Goal: Check status: Check status

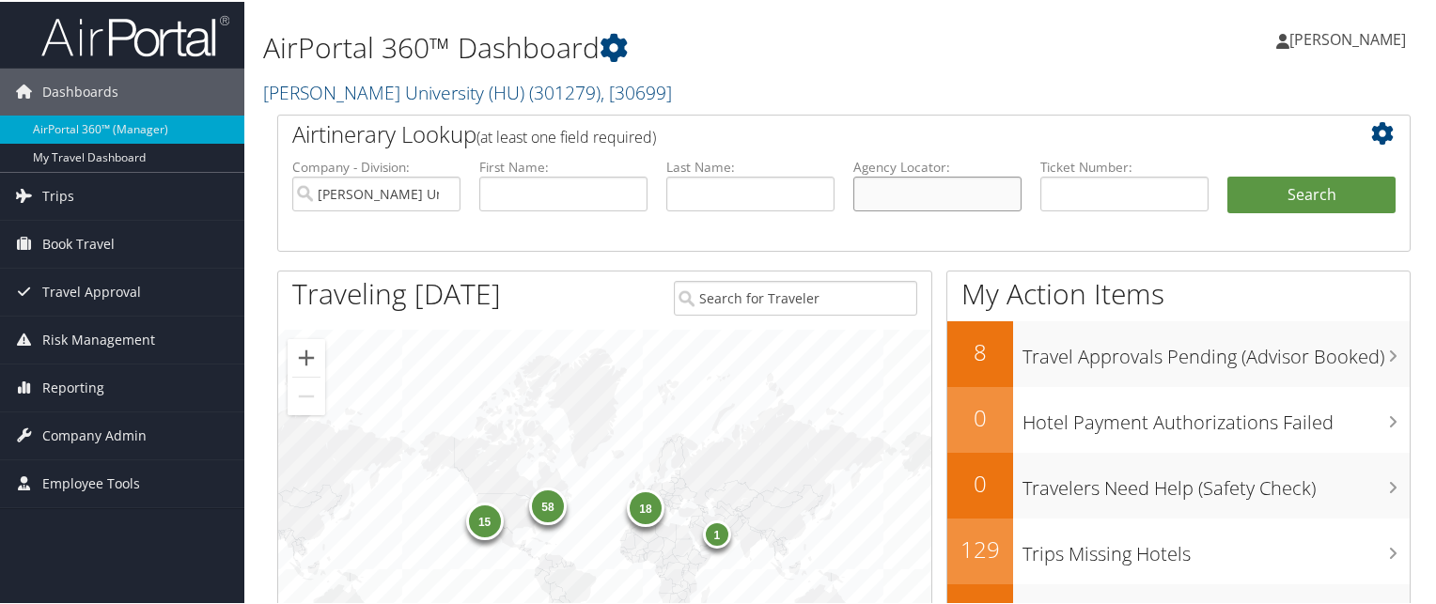
click at [883, 183] on input "text" at bounding box center [937, 192] width 168 height 35
paste input "CMZ1L2"
type input "CMZ1L2"
click at [1227, 175] on button "Search" at bounding box center [1311, 194] width 168 height 38
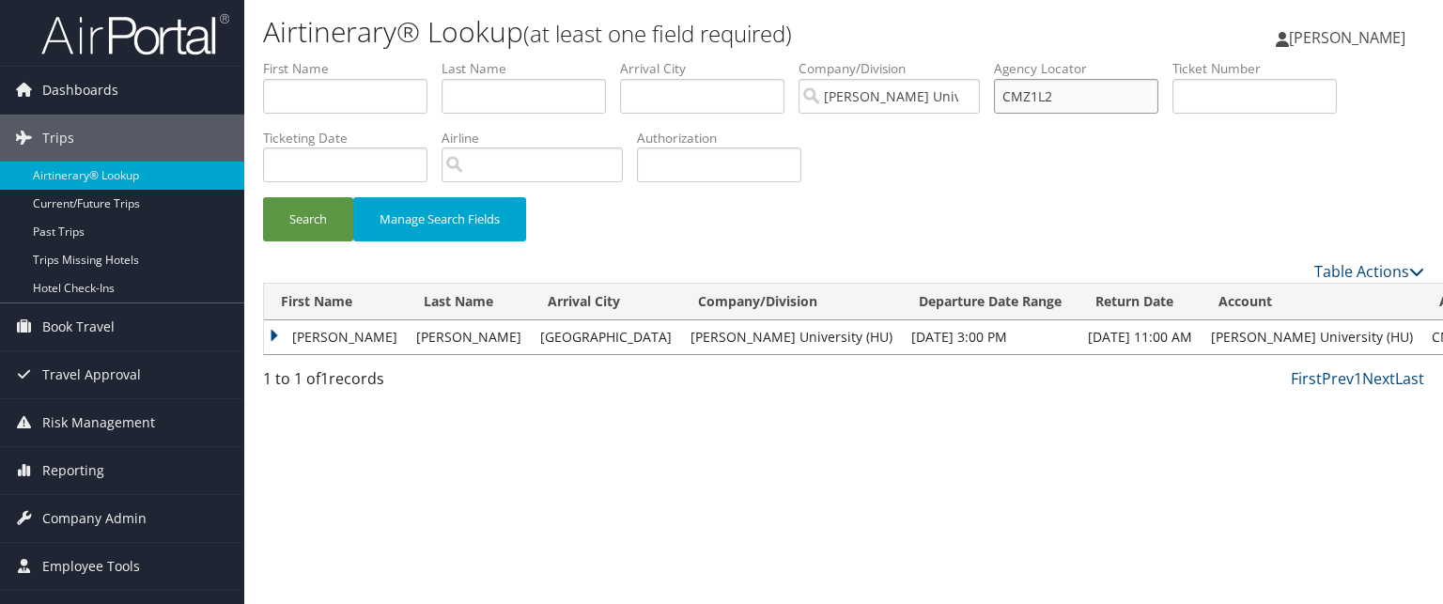
click at [1028, 103] on input "CMZ1L2" at bounding box center [1076, 96] width 164 height 35
paste input "CN8D97"
type input "CN8D97"
click at [263, 197] on button "Search" at bounding box center [308, 219] width 90 height 44
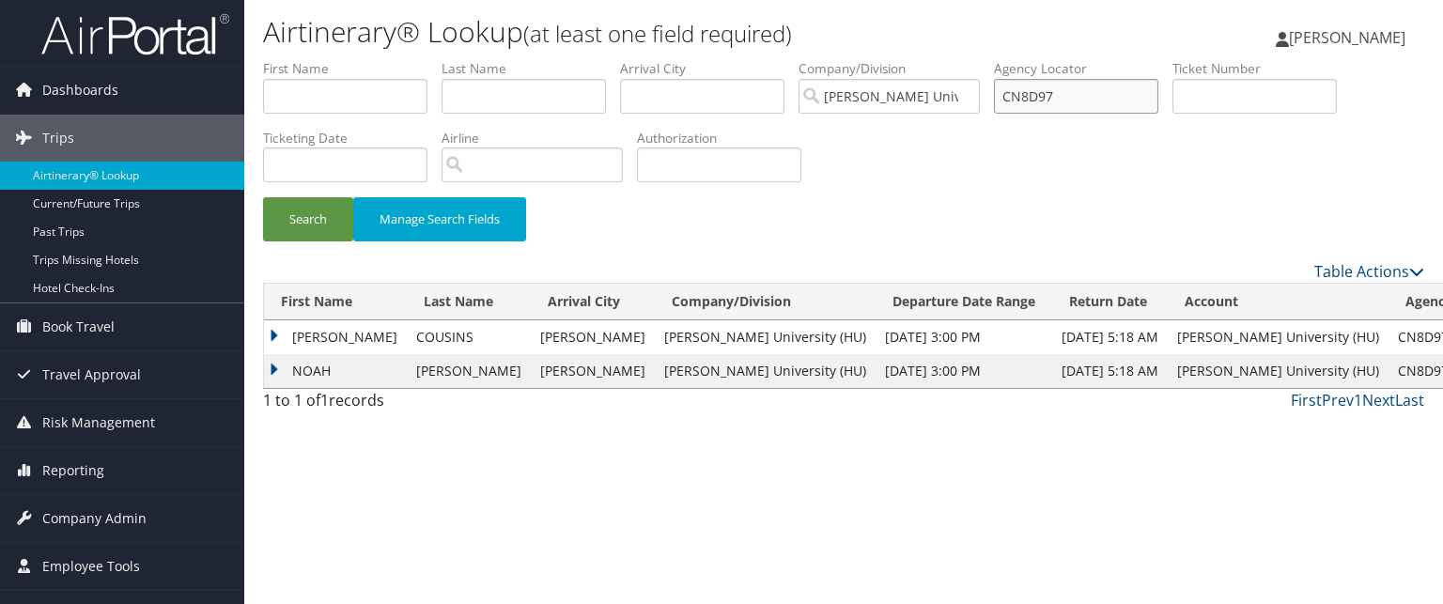
click at [1066, 111] on input "CN8D97" at bounding box center [1076, 96] width 164 height 35
paste input "CPMX6Q"
type input "CPMX6Q"
click at [263, 197] on button "Search" at bounding box center [308, 219] width 90 height 44
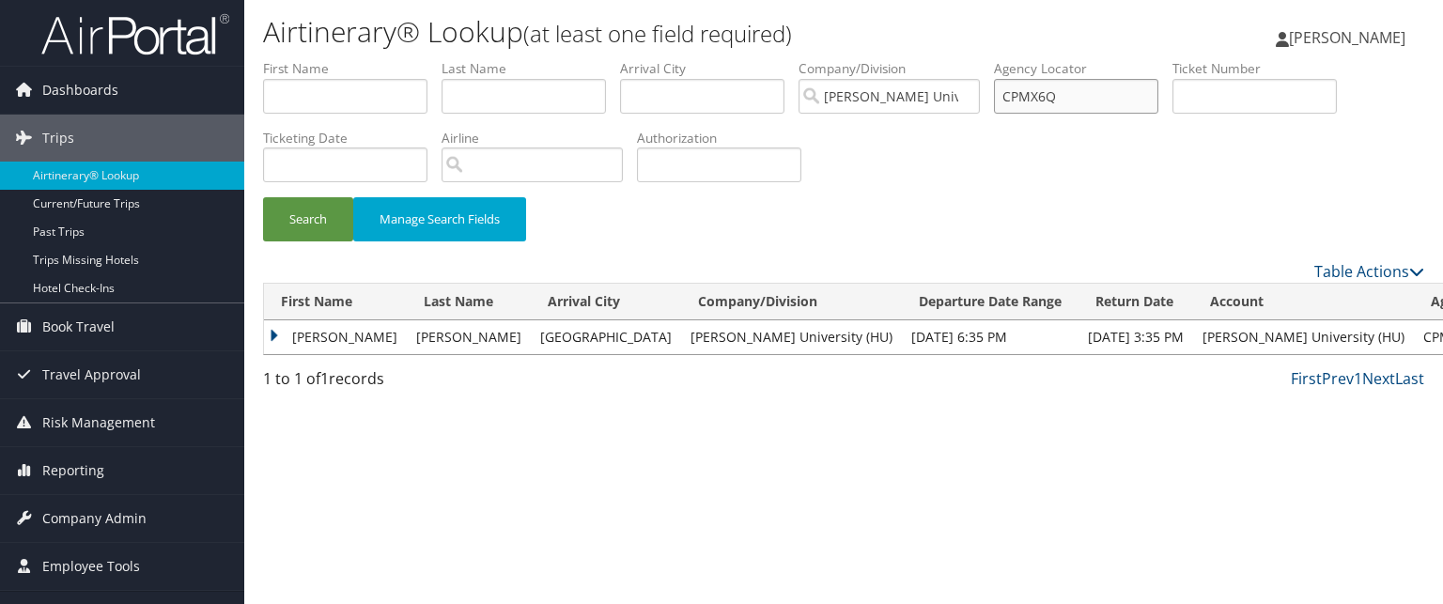
click at [1055, 94] on input "CPMX6Q" at bounding box center [1076, 96] width 164 height 35
paste input "CN8Z7Q"
type input "CN8Z7Q"
click at [263, 197] on button "Search" at bounding box center [308, 219] width 90 height 44
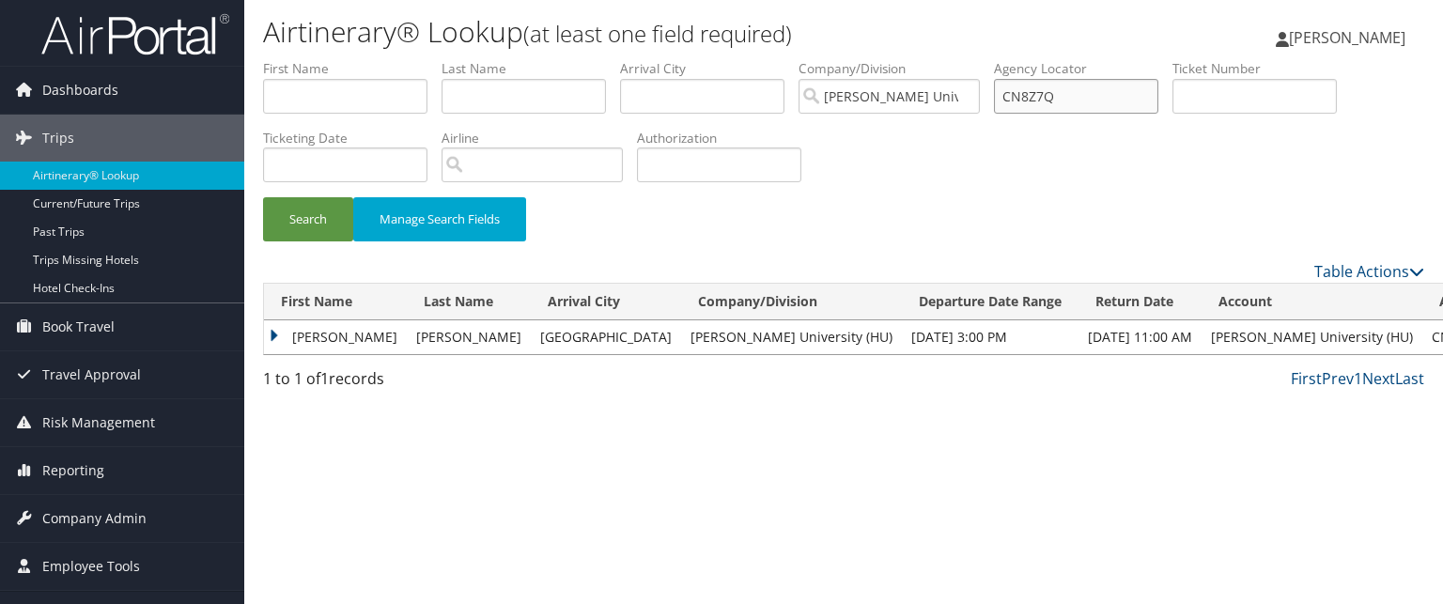
click at [1045, 88] on input "CN8Z7Q" at bounding box center [1076, 96] width 164 height 35
paste input "CPMWX0"
type input "CPMWX0"
click at [263, 197] on button "Search" at bounding box center [308, 219] width 90 height 44
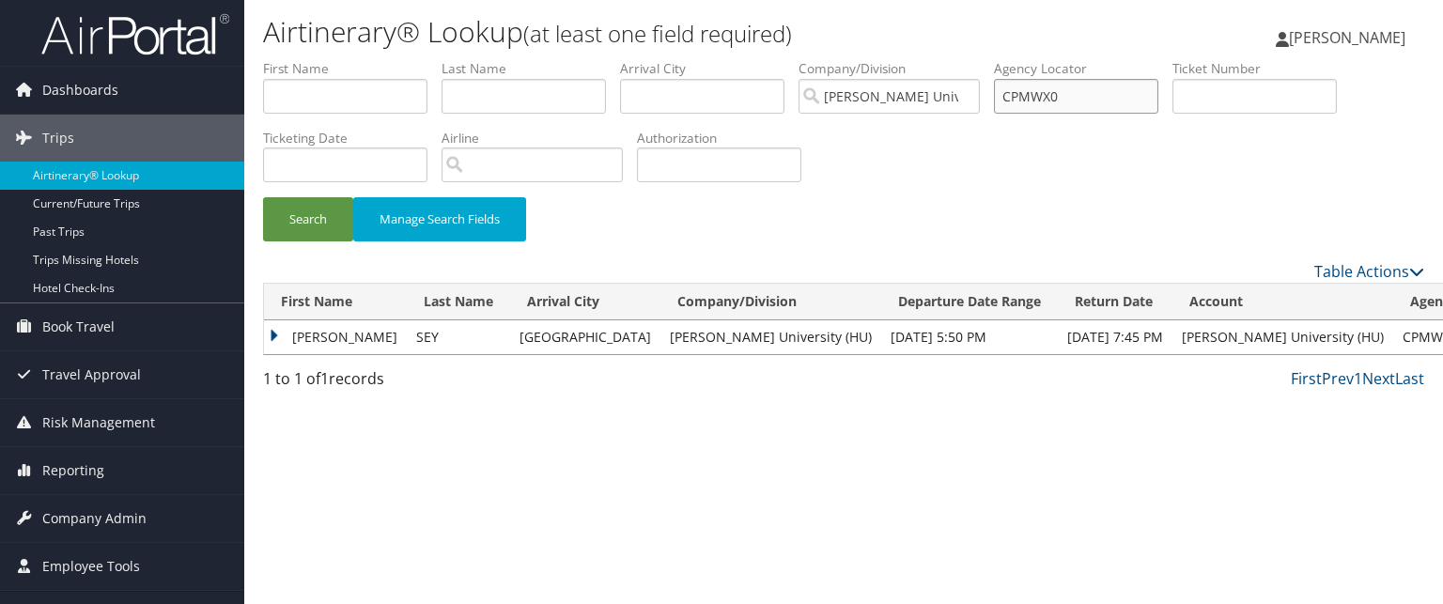
click at [1082, 112] on input "CPMWX0" at bounding box center [1076, 96] width 164 height 35
paste input "CLBBJN"
type input "CLBBJN"
click at [263, 197] on button "Search" at bounding box center [308, 219] width 90 height 44
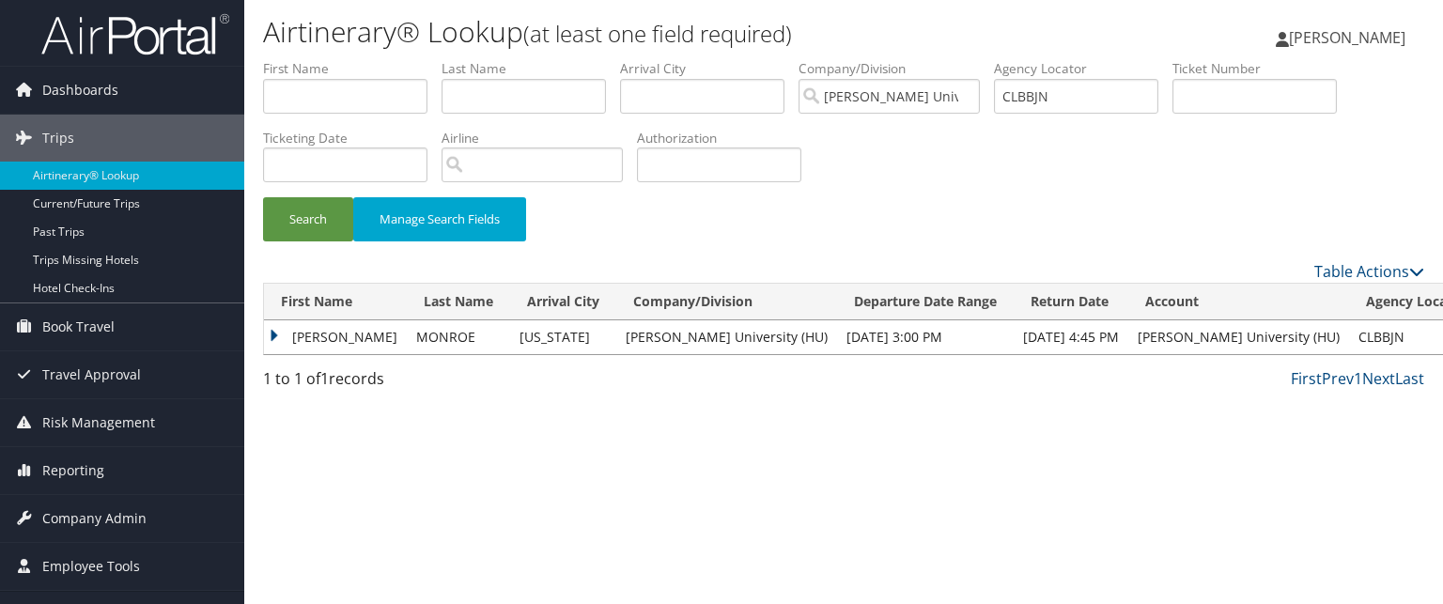
click at [290, 334] on td "RAQUEL" at bounding box center [335, 337] width 143 height 34
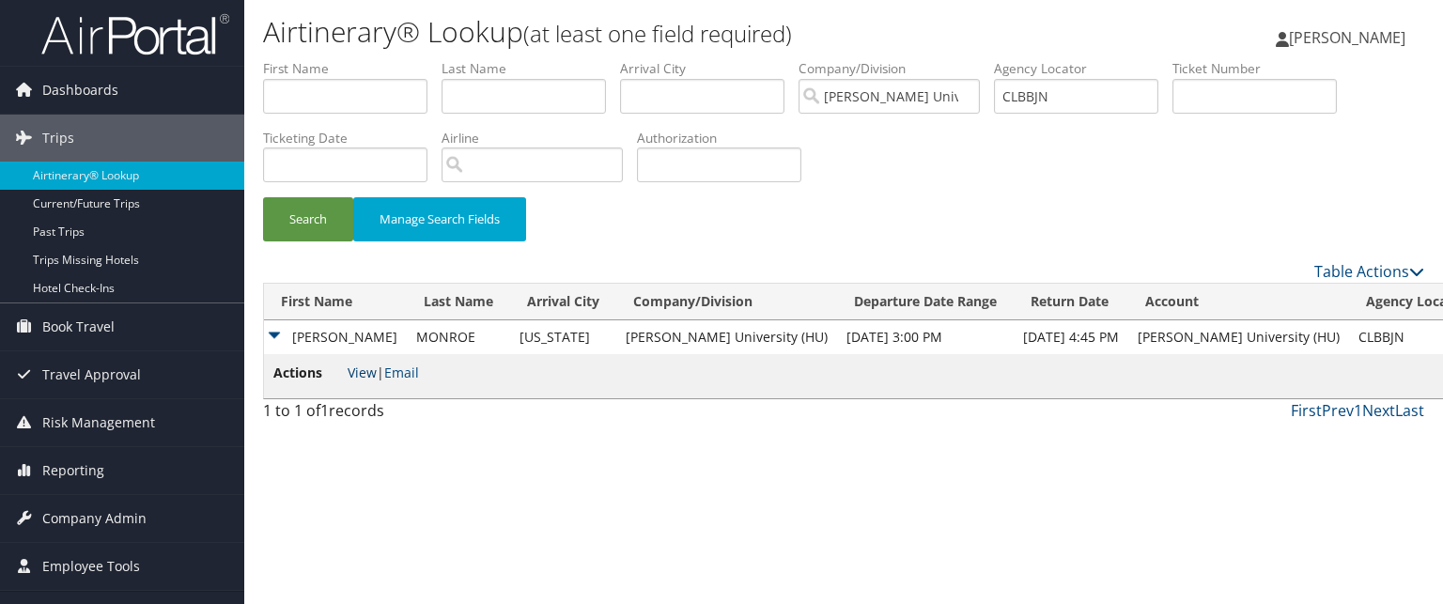
click at [364, 368] on link "View" at bounding box center [362, 373] width 29 height 18
click at [1019, 90] on input "CLBBJN" at bounding box center [1076, 96] width 164 height 35
paste input "CK21PY"
type input "CK21PY"
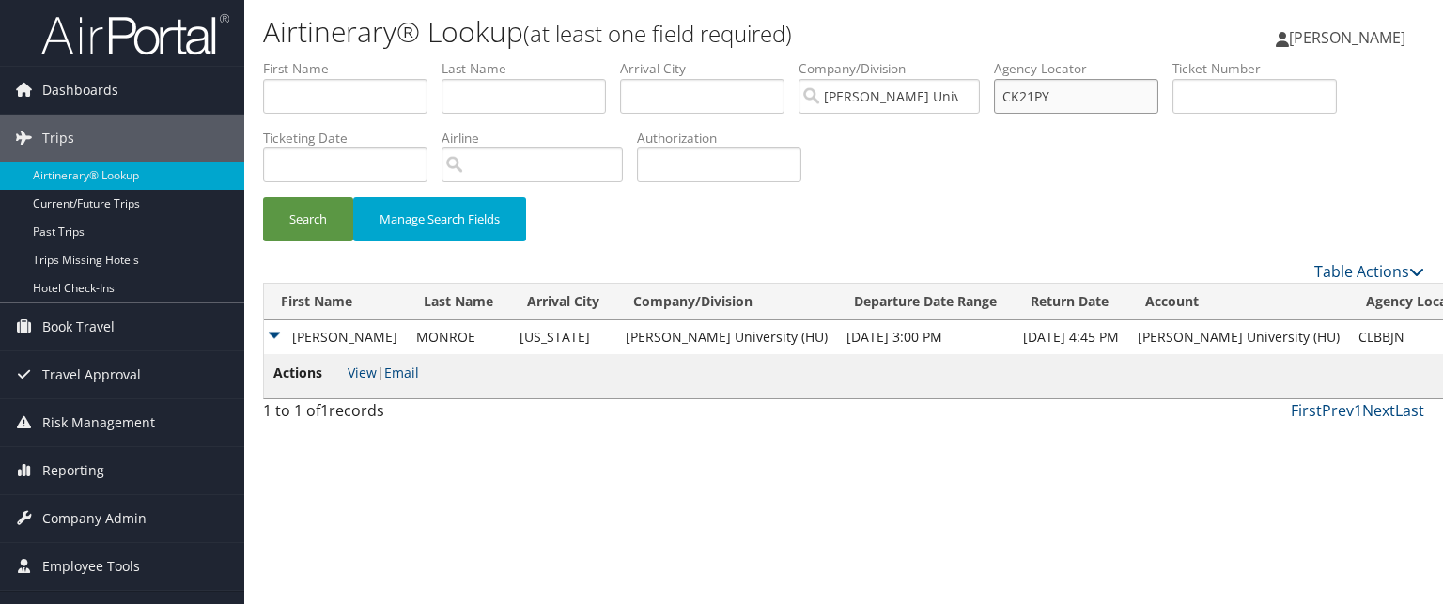
click at [263, 197] on button "Search" at bounding box center [308, 219] width 90 height 44
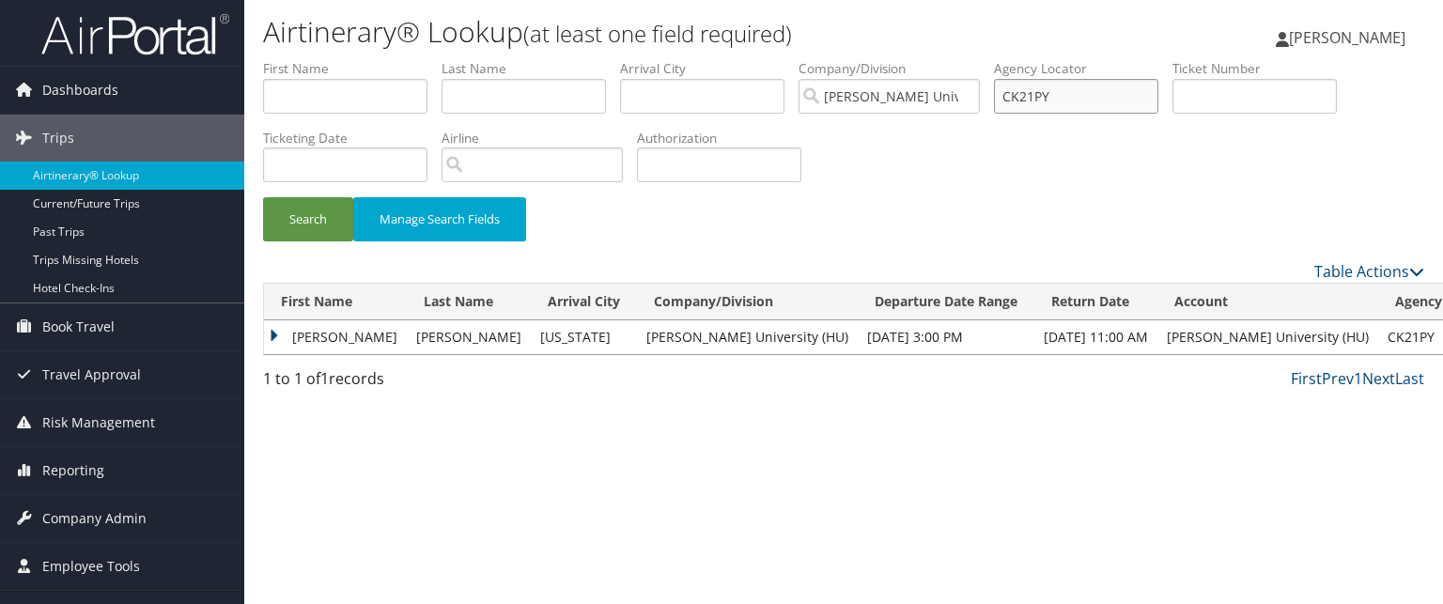
click at [1027, 96] on input "CK21PY" at bounding box center [1076, 96] width 164 height 35
paste input "CM09W7"
type input "CM09W7"
click at [263, 197] on button "Search" at bounding box center [308, 219] width 90 height 44
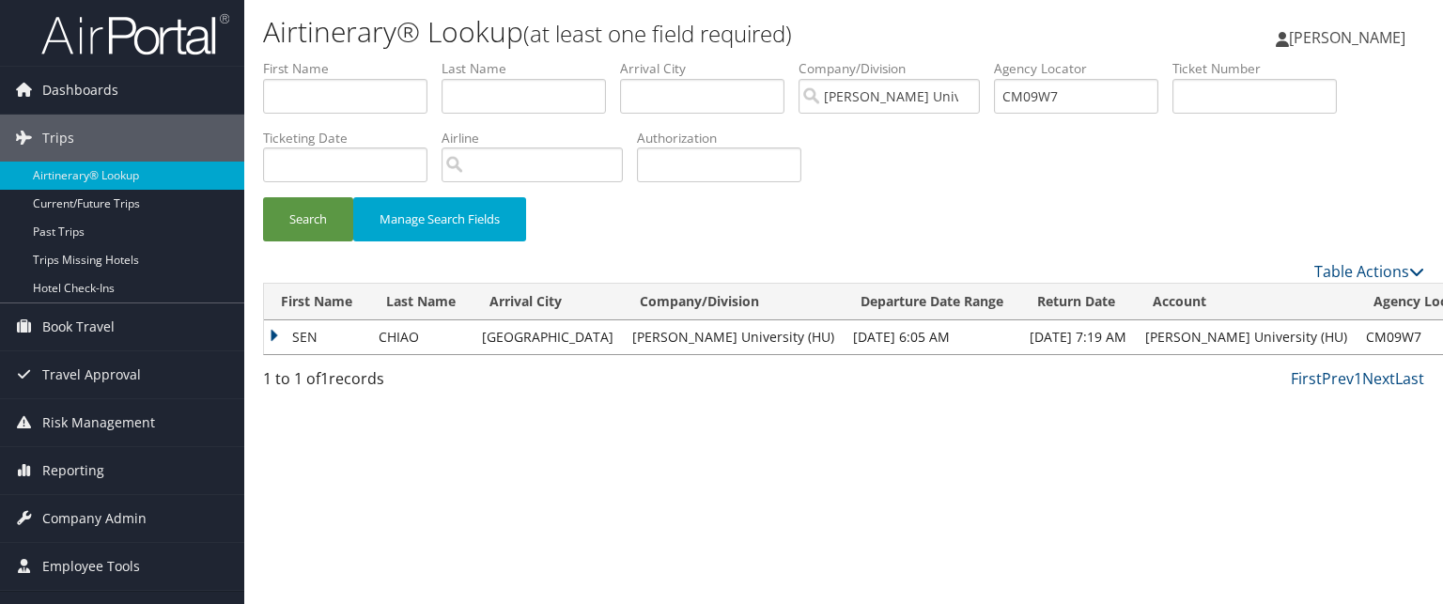
click at [269, 341] on td "SEN" at bounding box center [316, 337] width 105 height 34
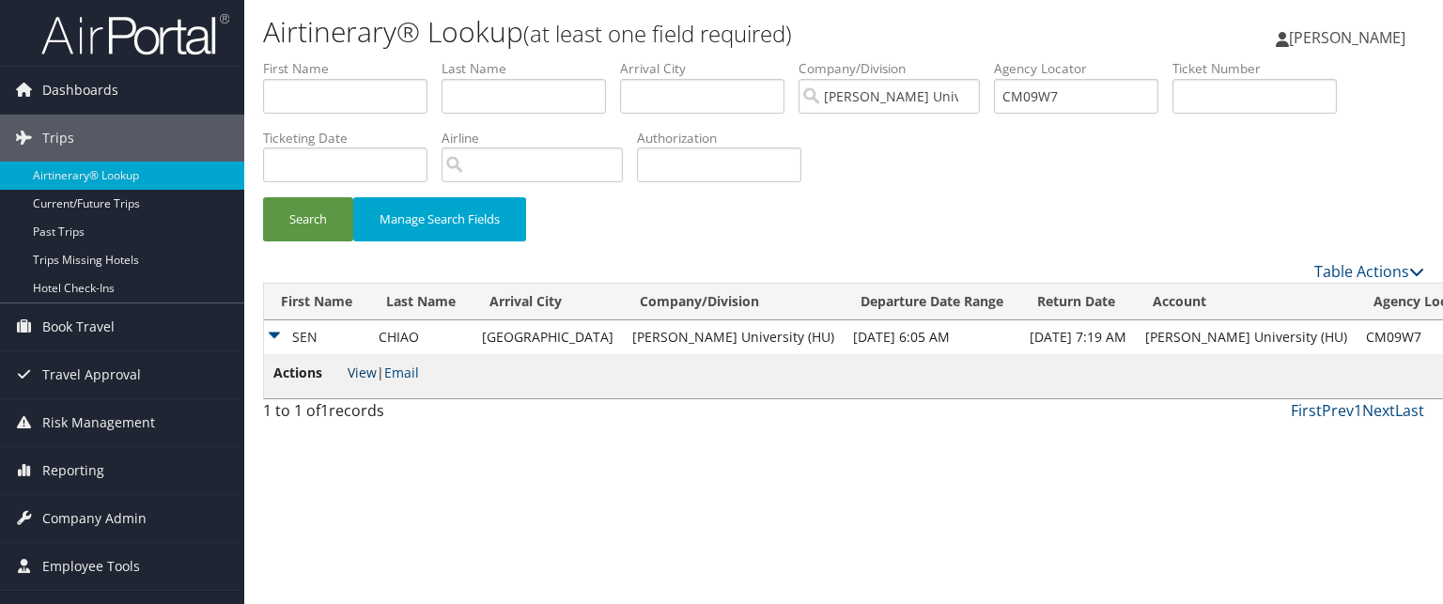
click at [357, 375] on link "View" at bounding box center [362, 373] width 29 height 18
click at [1096, 97] on input "CM09W7" at bounding box center [1076, 96] width 164 height 35
paste input "CL23R7"
type input "CL23R7"
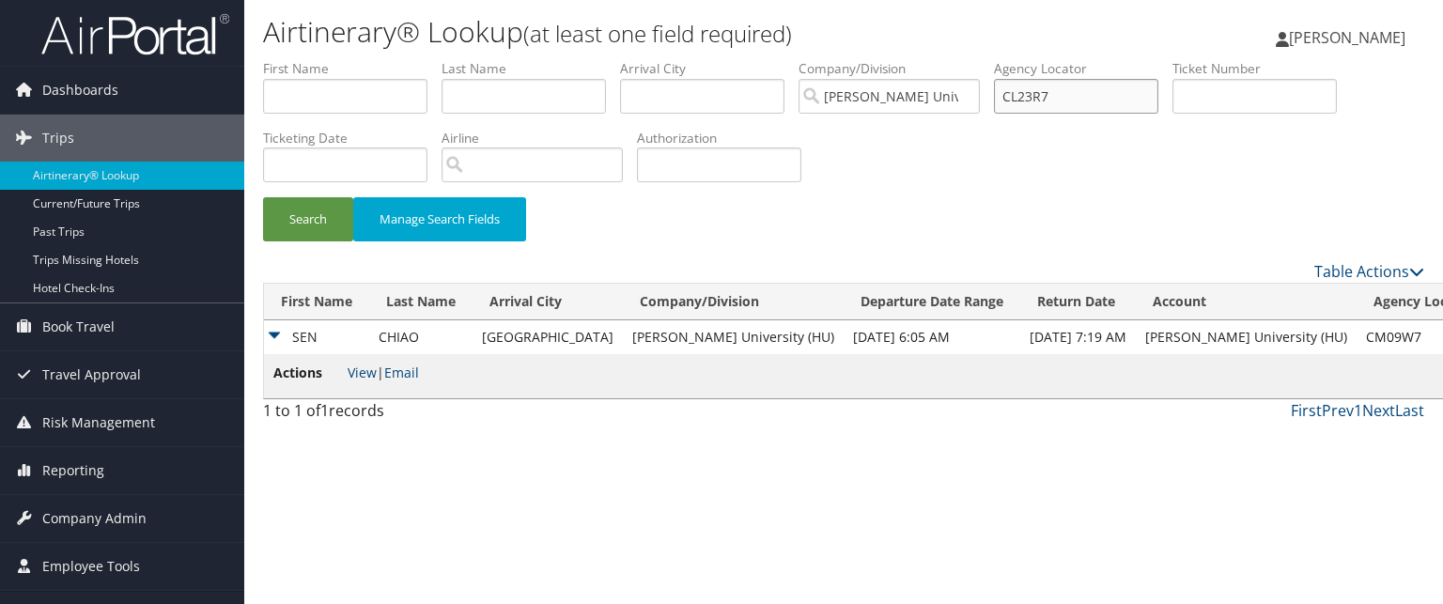
click at [263, 197] on button "Search" at bounding box center [308, 219] width 90 height 44
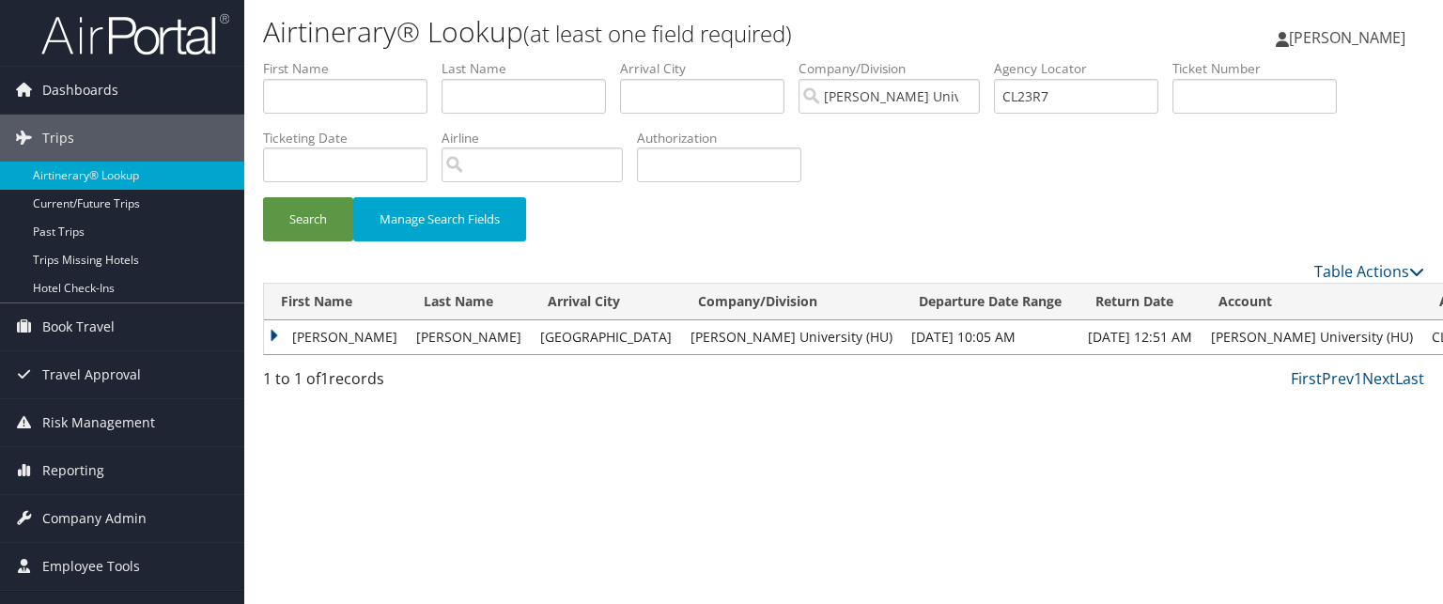
click at [332, 336] on td "CARLA" at bounding box center [335, 337] width 143 height 34
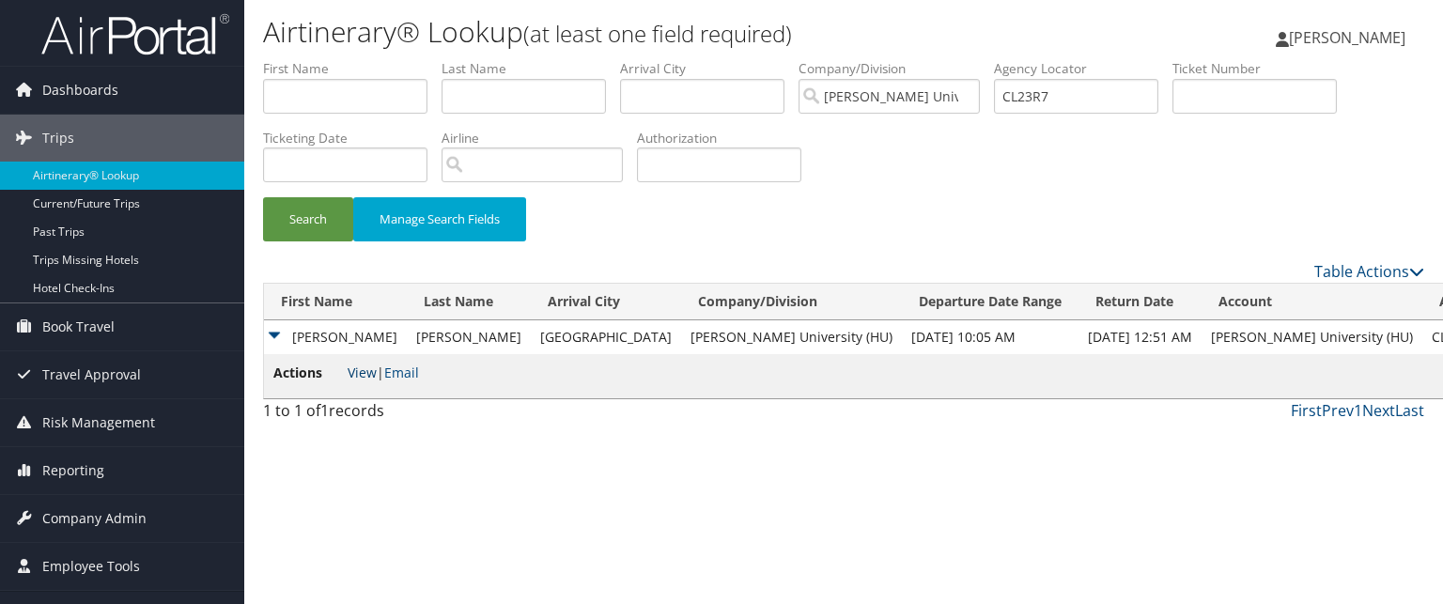
click at [371, 366] on link "View" at bounding box center [362, 373] width 29 height 18
click at [1087, 111] on input "CL23R7" at bounding box center [1076, 96] width 164 height 35
paste input "CKR3FW"
type input "CKR3FW"
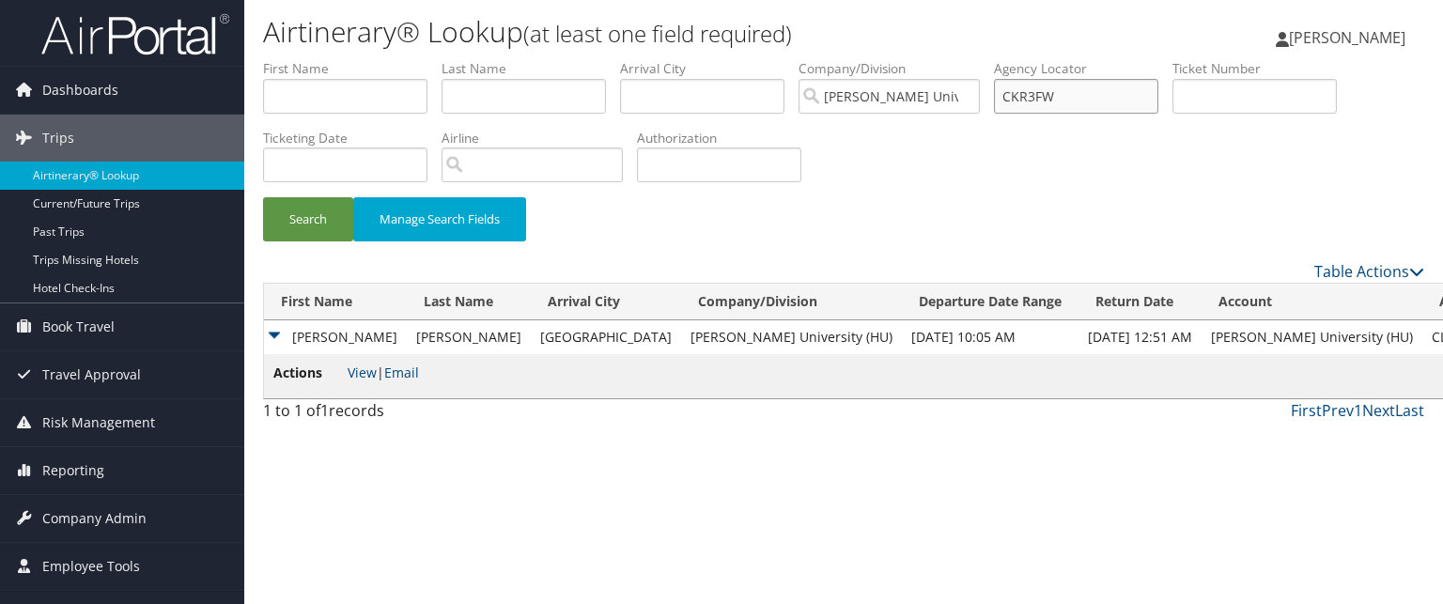
click at [263, 197] on button "Search" at bounding box center [308, 219] width 90 height 44
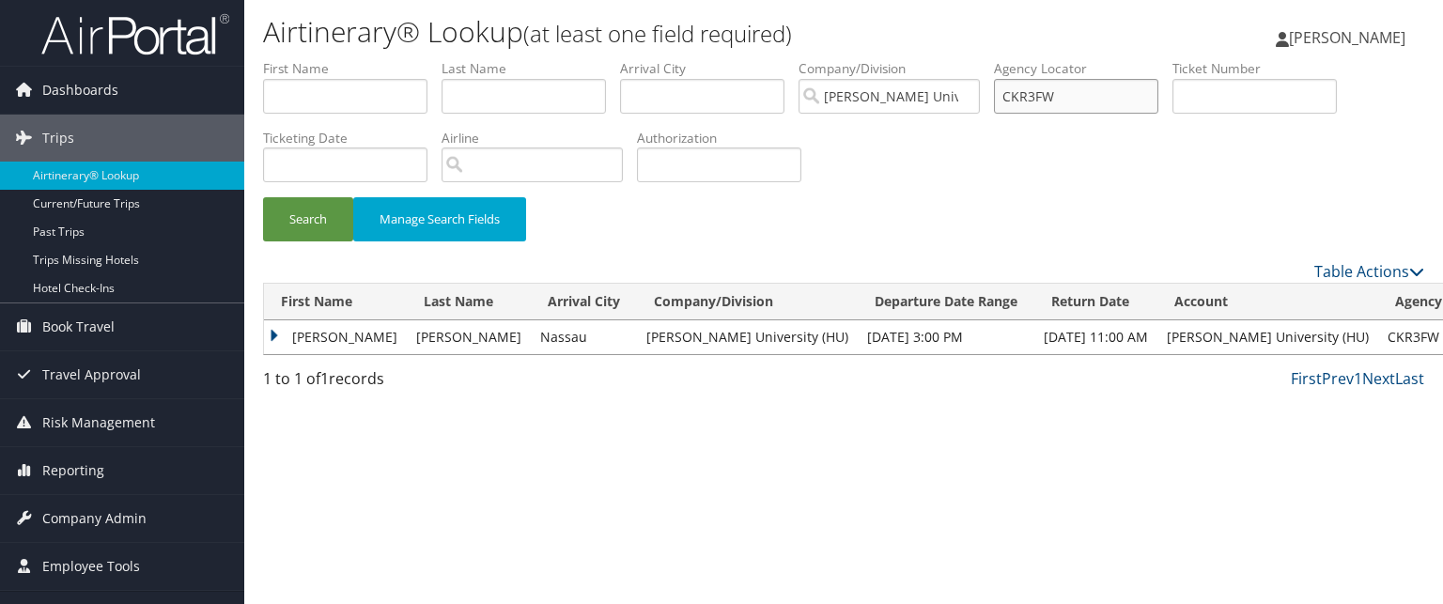
click at [1053, 100] on input "CKR3FW" at bounding box center [1076, 96] width 164 height 35
paste input "CLD1GF"
type input "CLD1GF"
click at [263, 197] on button "Search" at bounding box center [308, 219] width 90 height 44
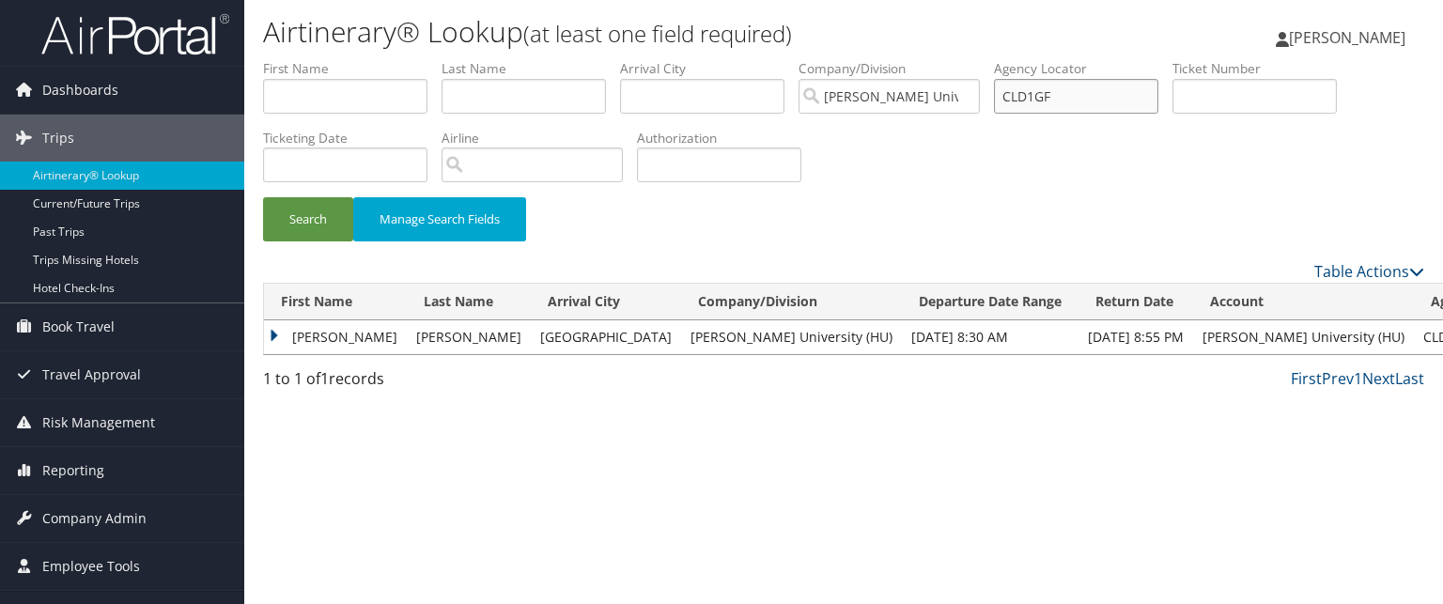
click at [1065, 89] on input "CLD1GF" at bounding box center [1076, 96] width 164 height 35
paste input "CMLPF5"
type input "CMLPF5"
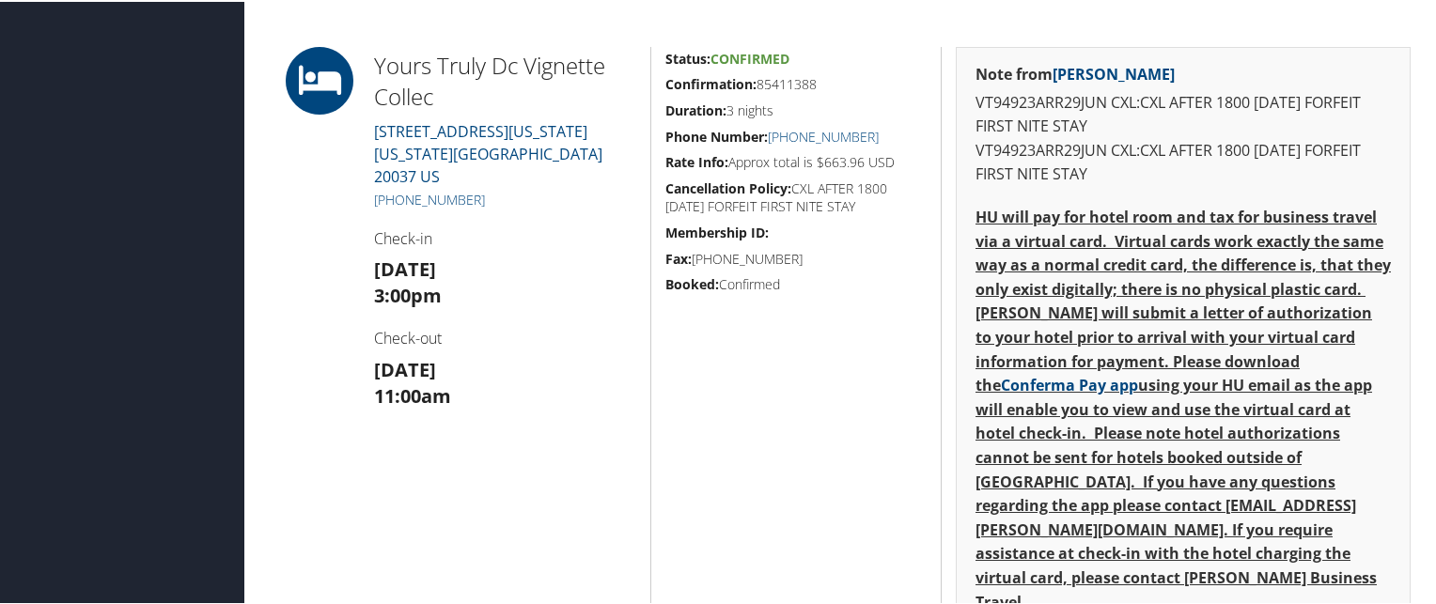
scroll to position [710, 0]
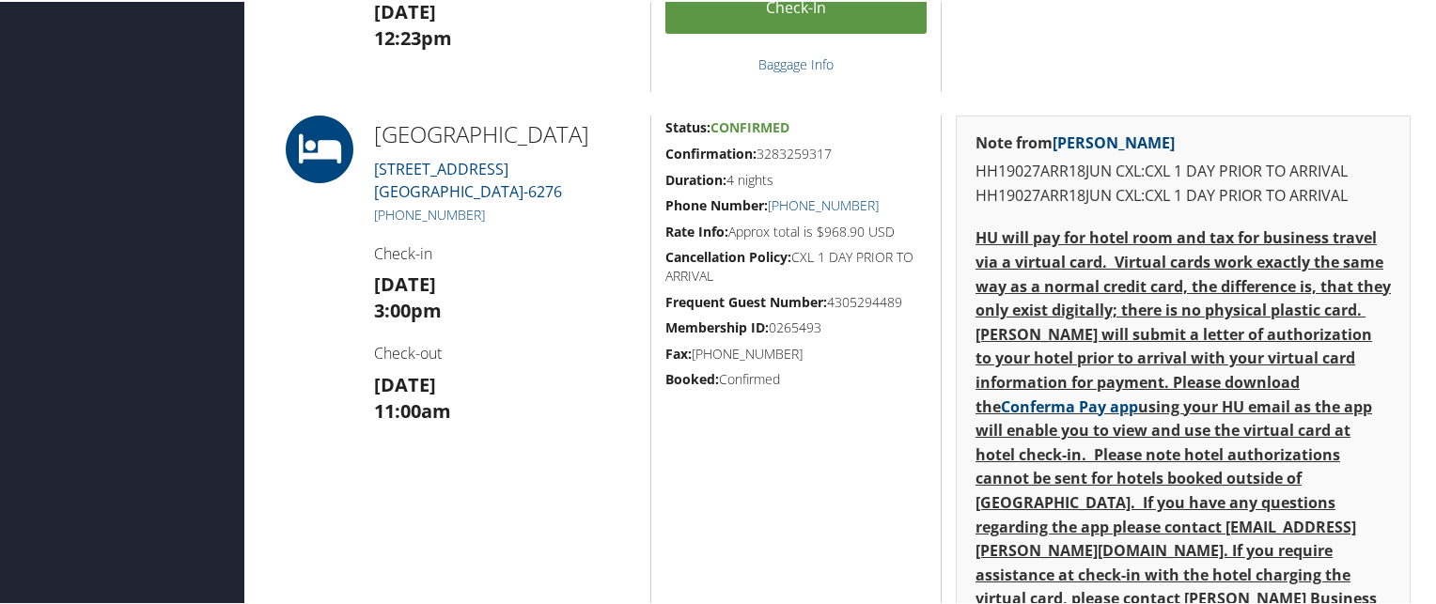
scroll to position [1003, 0]
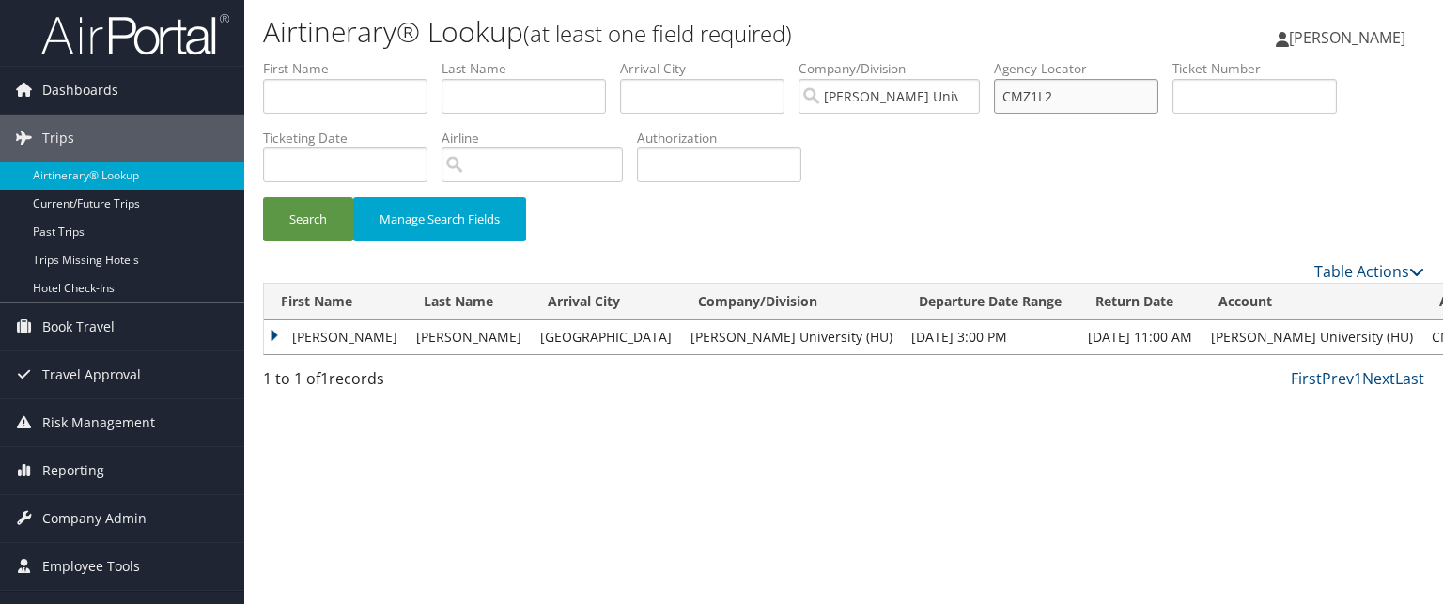
click at [1078, 94] on input "CMZ1L2" at bounding box center [1076, 96] width 164 height 35
paste input "CMXDMG"
type input "CMXDMG"
click at [263, 197] on button "Search" at bounding box center [308, 219] width 90 height 44
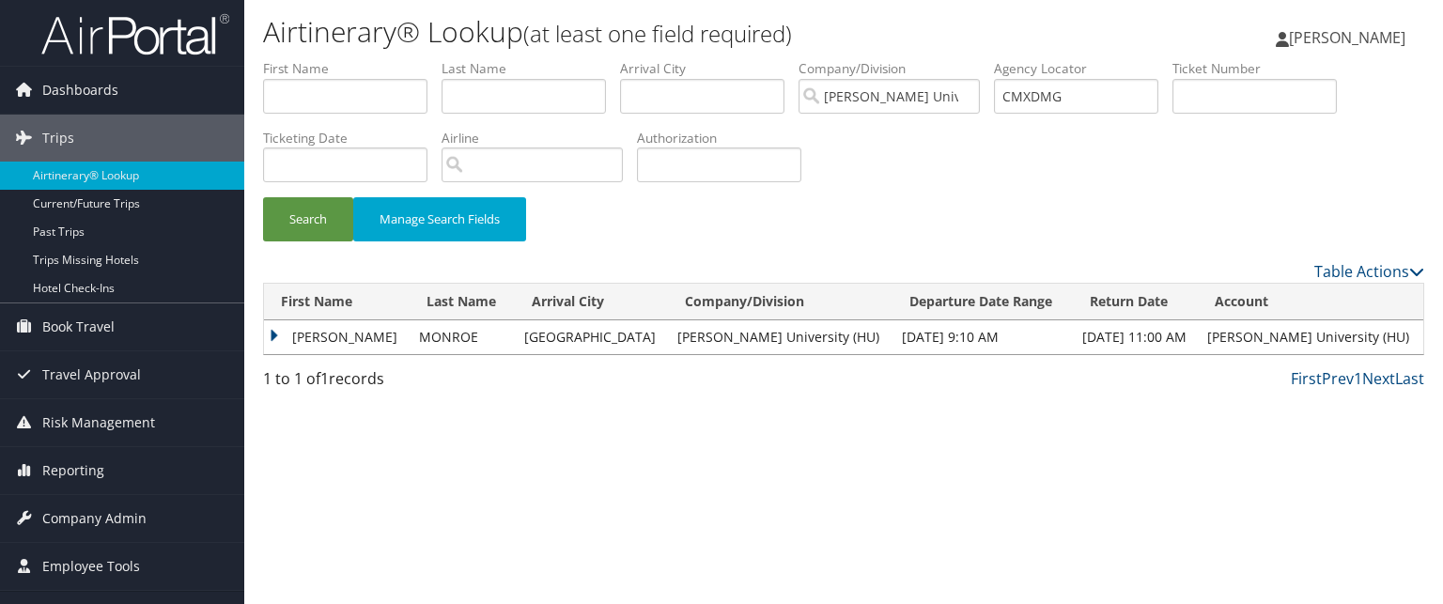
click at [379, 330] on td "CHRISTOPHER EDWARD" at bounding box center [337, 337] width 146 height 34
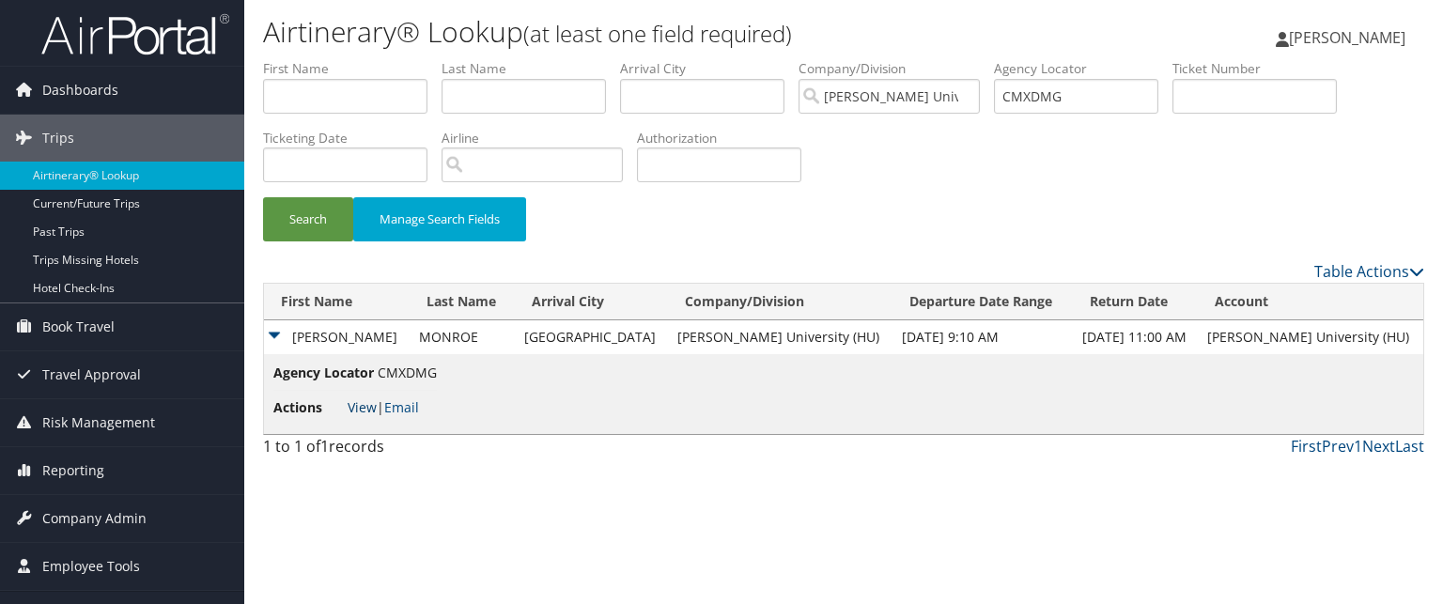
click at [366, 415] on link "View" at bounding box center [362, 407] width 29 height 18
click at [1053, 94] on input "CMXDMG" at bounding box center [1076, 96] width 164 height 35
paste input "CPLGCS"
type input "CPLGCS"
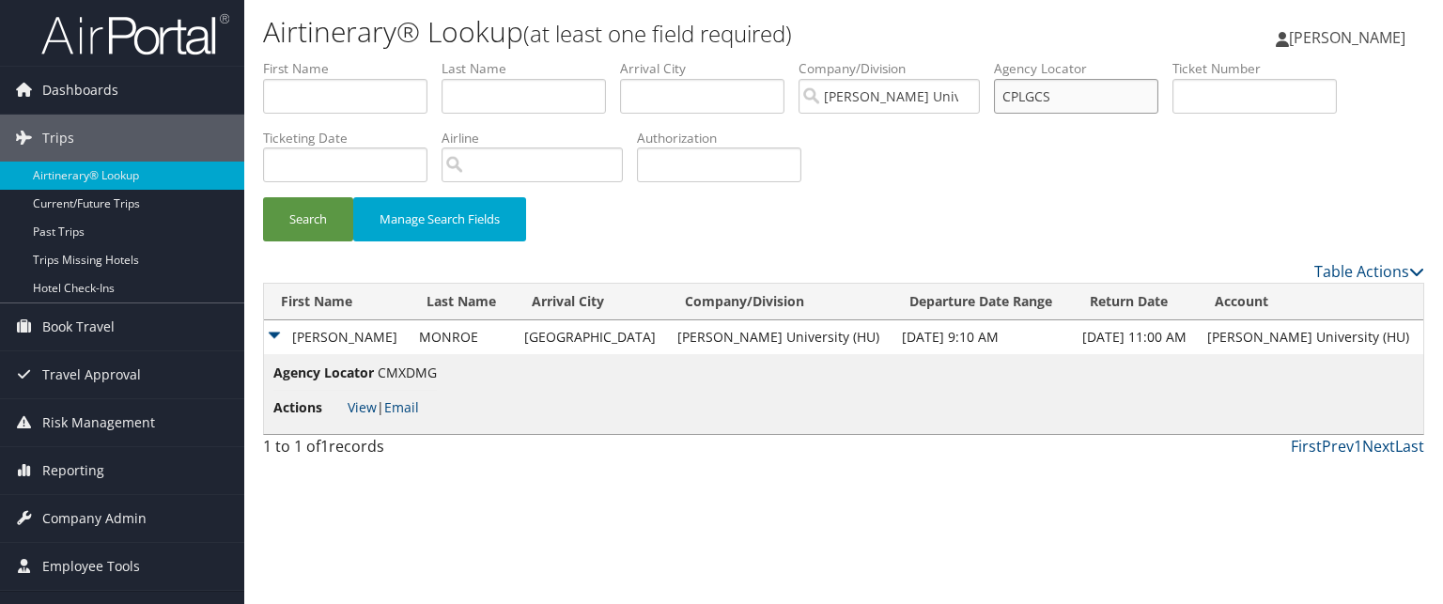
click at [263, 197] on button "Search" at bounding box center [308, 219] width 90 height 44
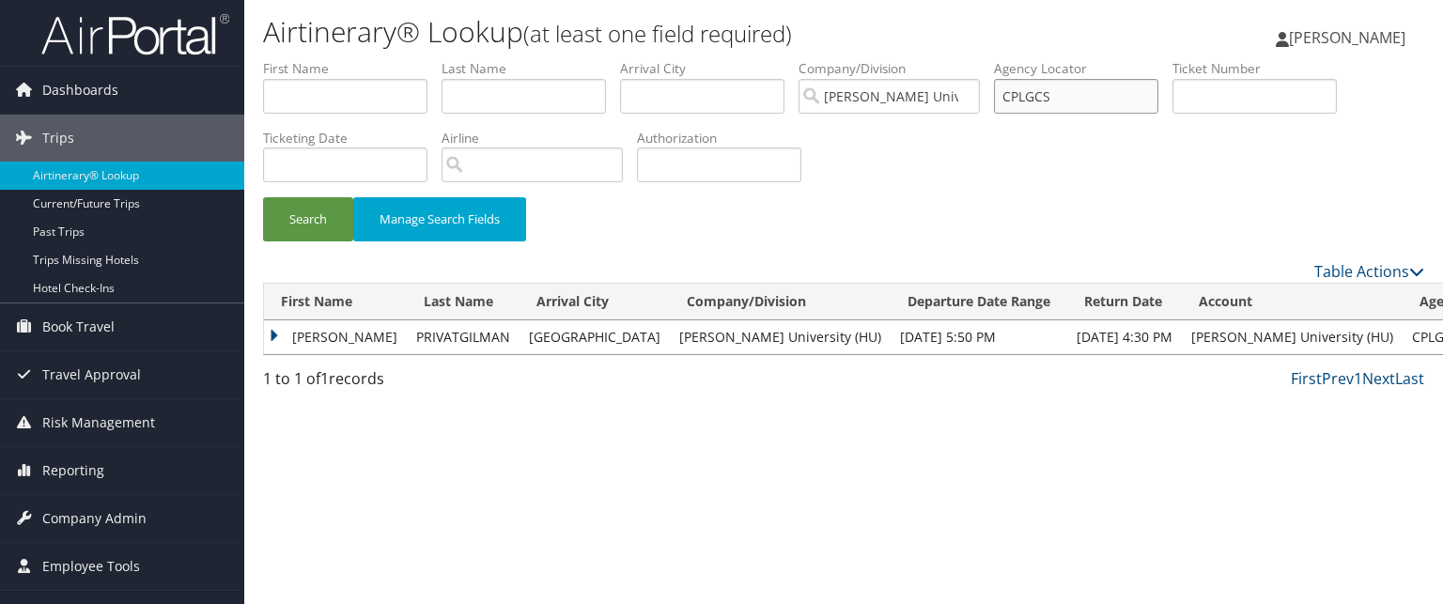
click at [1051, 91] on input "CPLGCS" at bounding box center [1076, 96] width 164 height 35
paste input "C6XXGD"
type input "C6XXGD"
click at [263, 197] on button "Search" at bounding box center [308, 219] width 90 height 44
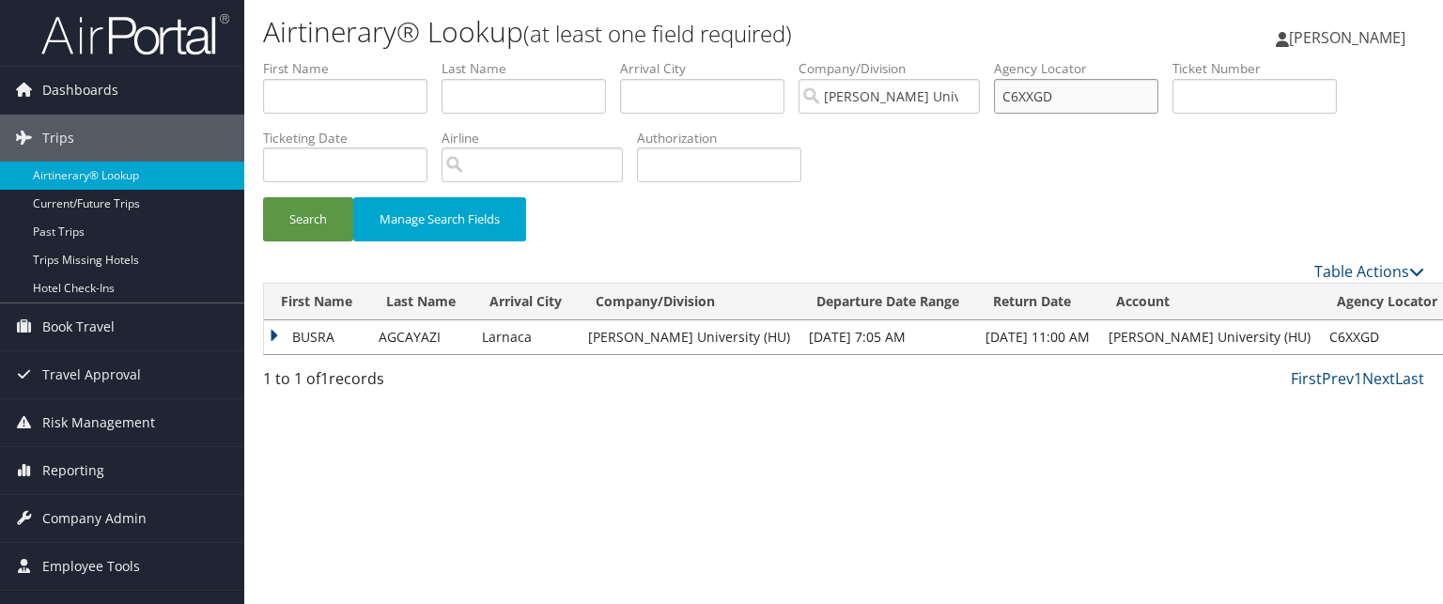
click at [1046, 101] on input "C6XXGD" at bounding box center [1076, 96] width 164 height 35
paste input "CD2YYB"
type input "CD2YYB"
click at [263, 197] on button "Search" at bounding box center [308, 219] width 90 height 44
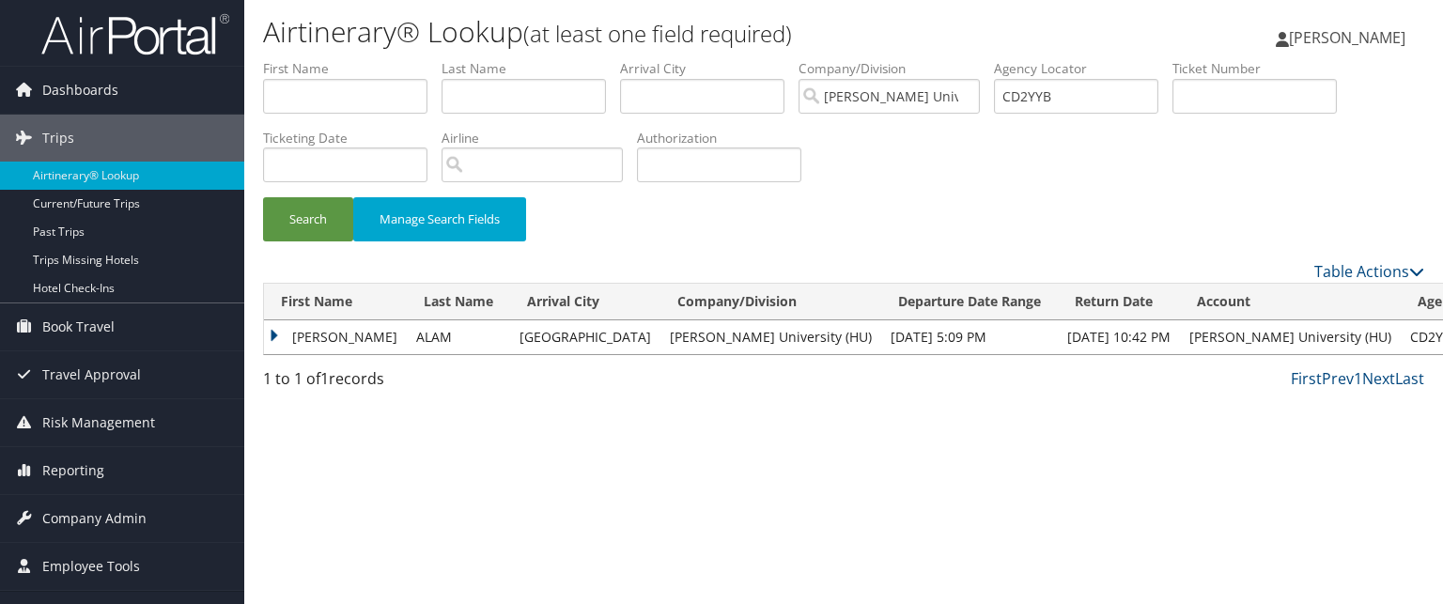
click at [549, 334] on td "Mexico City" at bounding box center [585, 337] width 150 height 34
click at [325, 344] on td "ZAINAB BATOOL" at bounding box center [335, 337] width 143 height 34
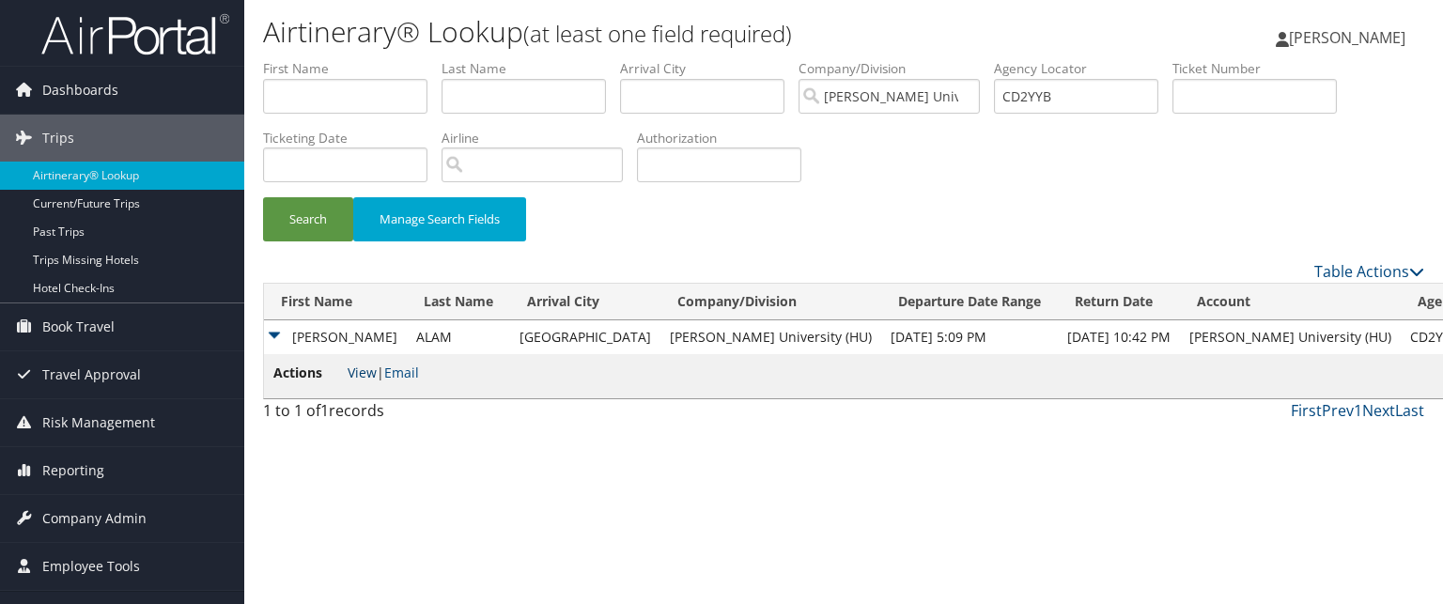
click at [360, 365] on link "View" at bounding box center [362, 373] width 29 height 18
click at [1045, 101] on input "CD2YYB" at bounding box center [1076, 96] width 164 height 35
paste input "B608ZL"
type input "B608ZL"
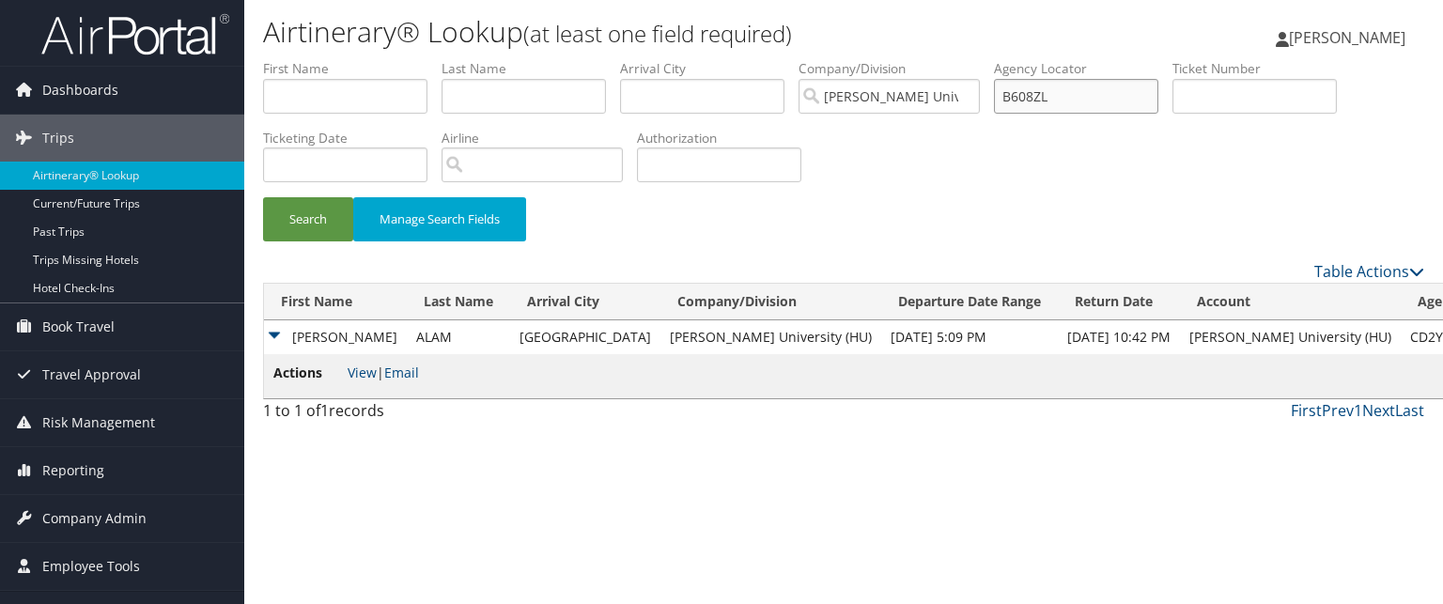
click at [263, 197] on button "Search" at bounding box center [308, 219] width 90 height 44
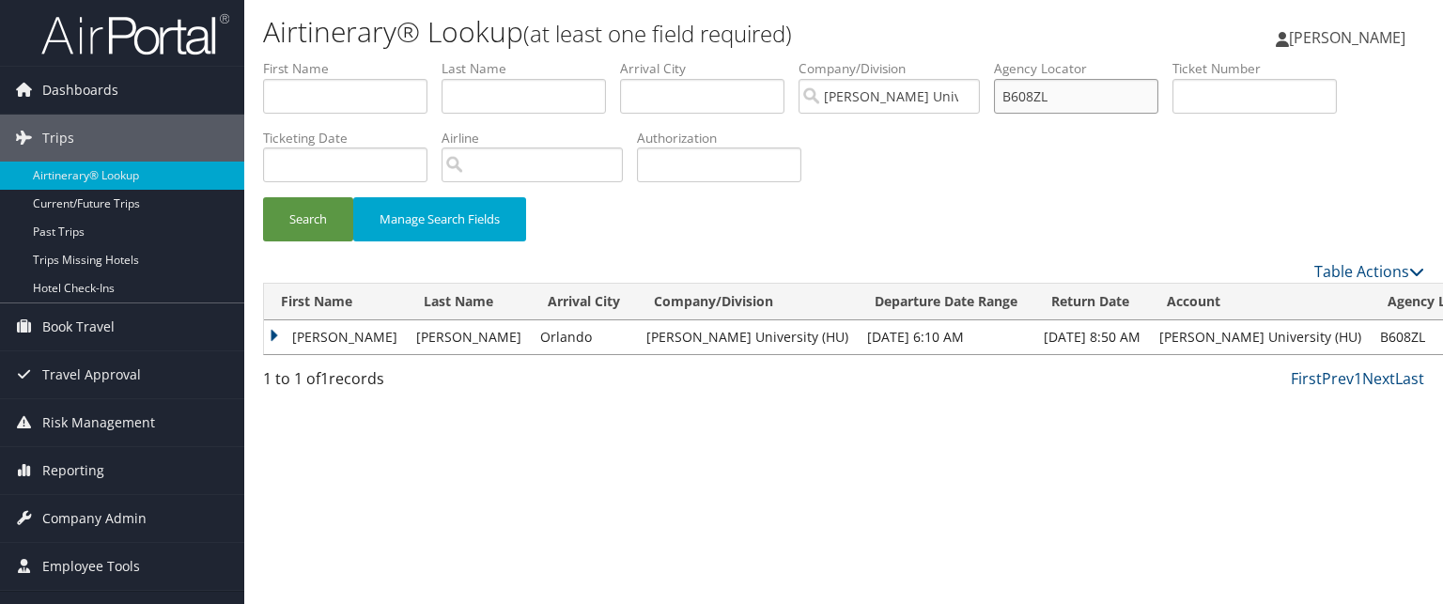
click at [1044, 87] on input "B608ZL" at bounding box center [1076, 96] width 164 height 35
paste input "B1VTS7"
type input "B1VTS7"
click at [263, 197] on button "Search" at bounding box center [308, 219] width 90 height 44
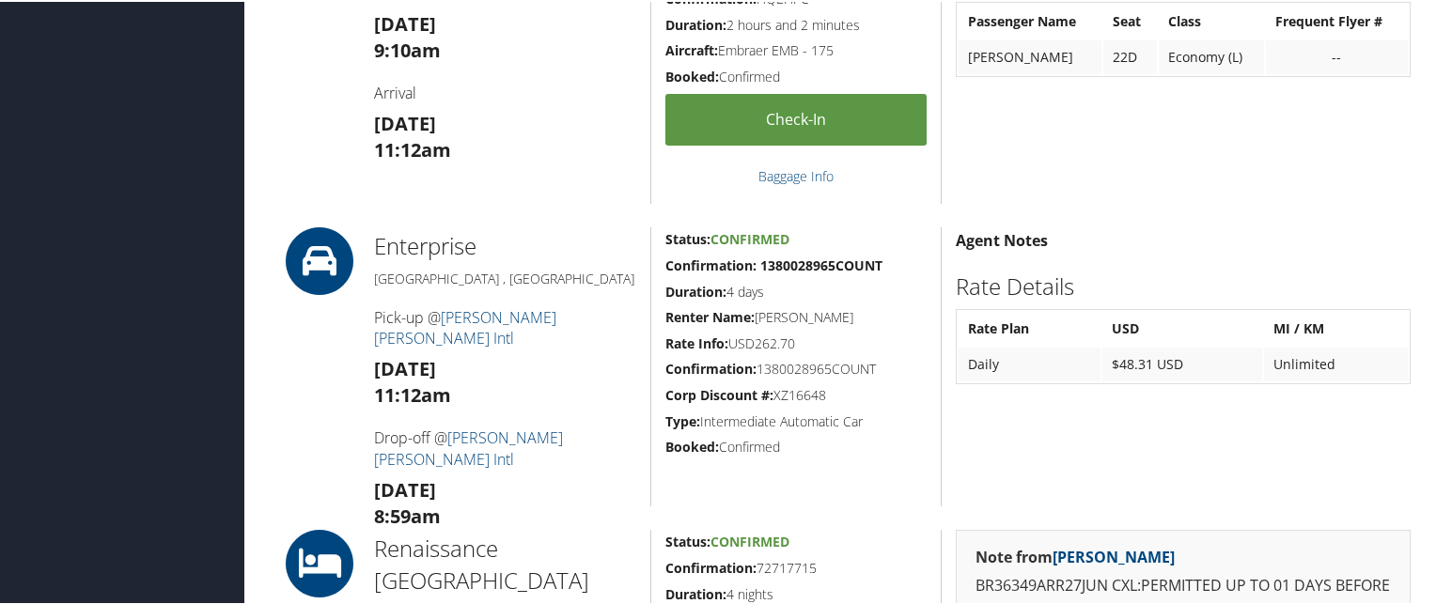
scroll to position [891, 0]
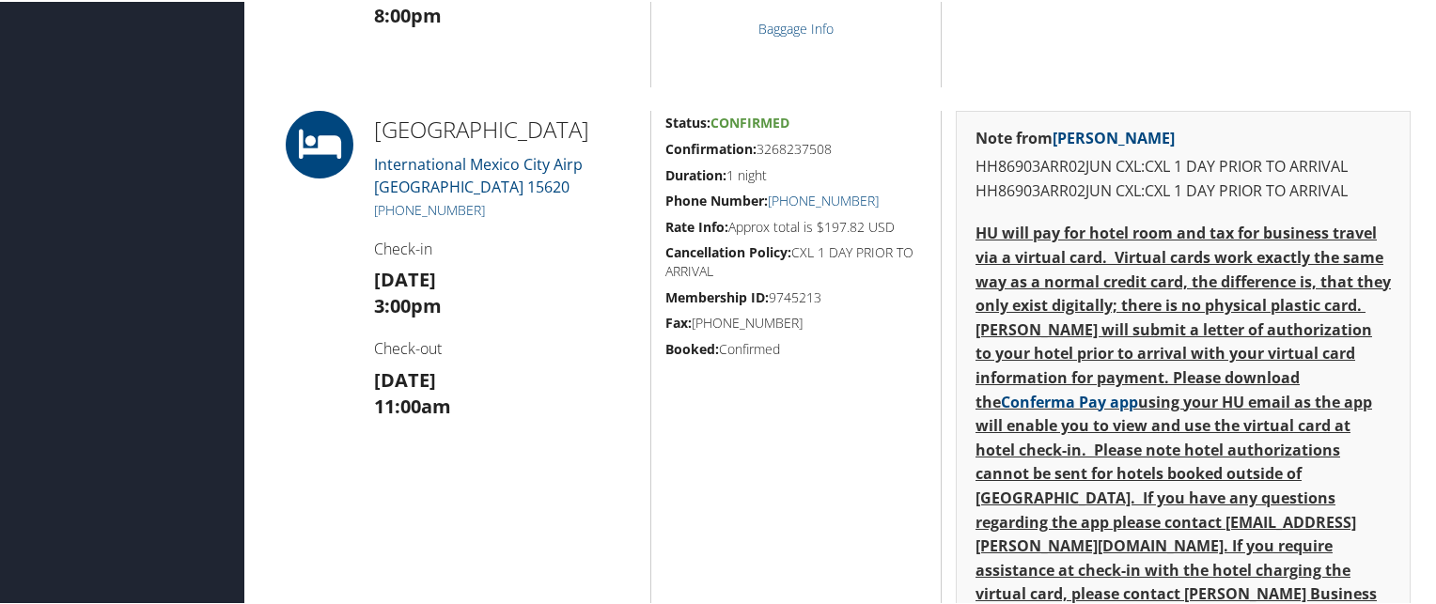
scroll to position [1024, 0]
